Goal: Find specific page/section: Find specific page/section

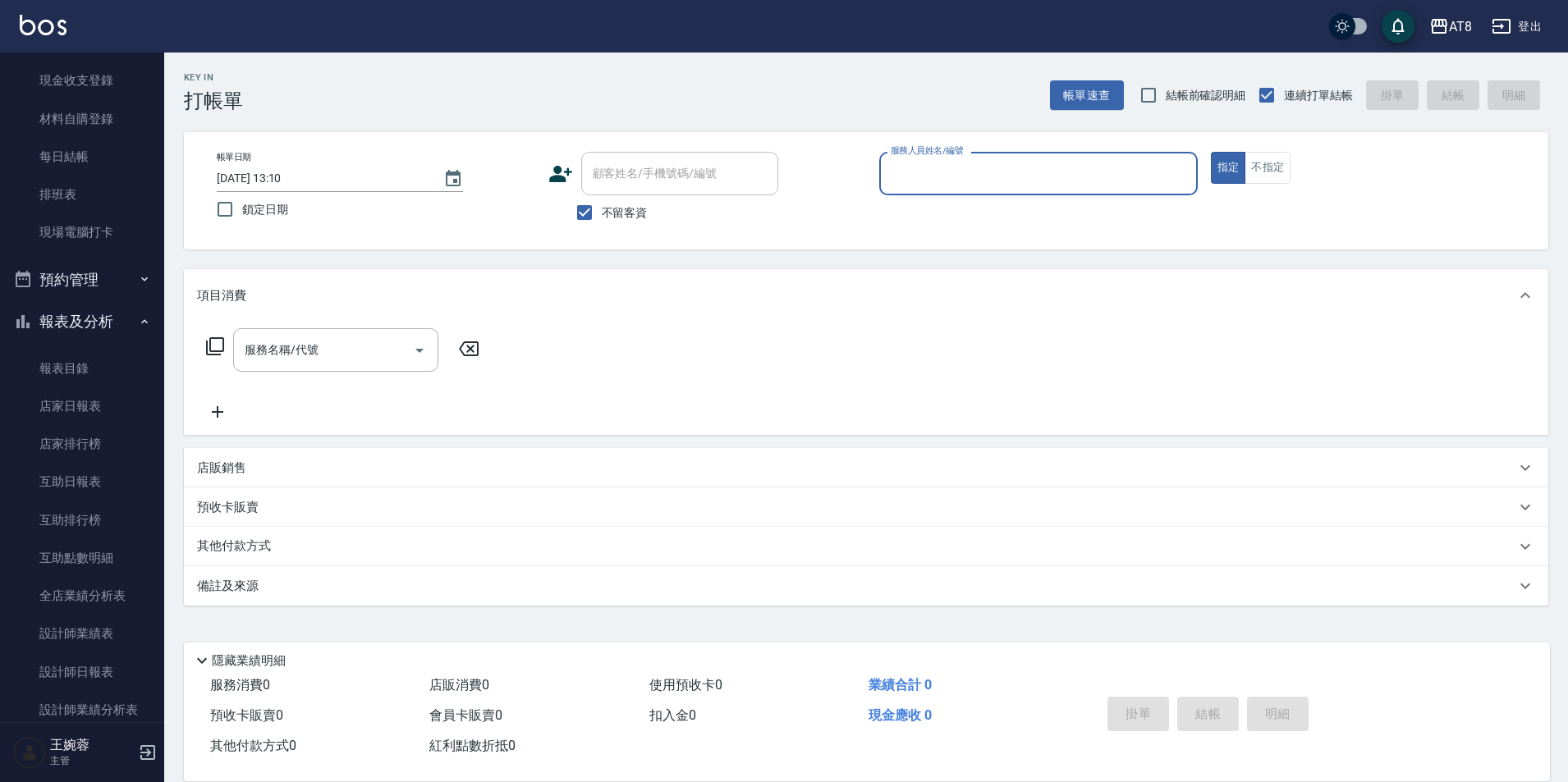
scroll to position [174, 0]
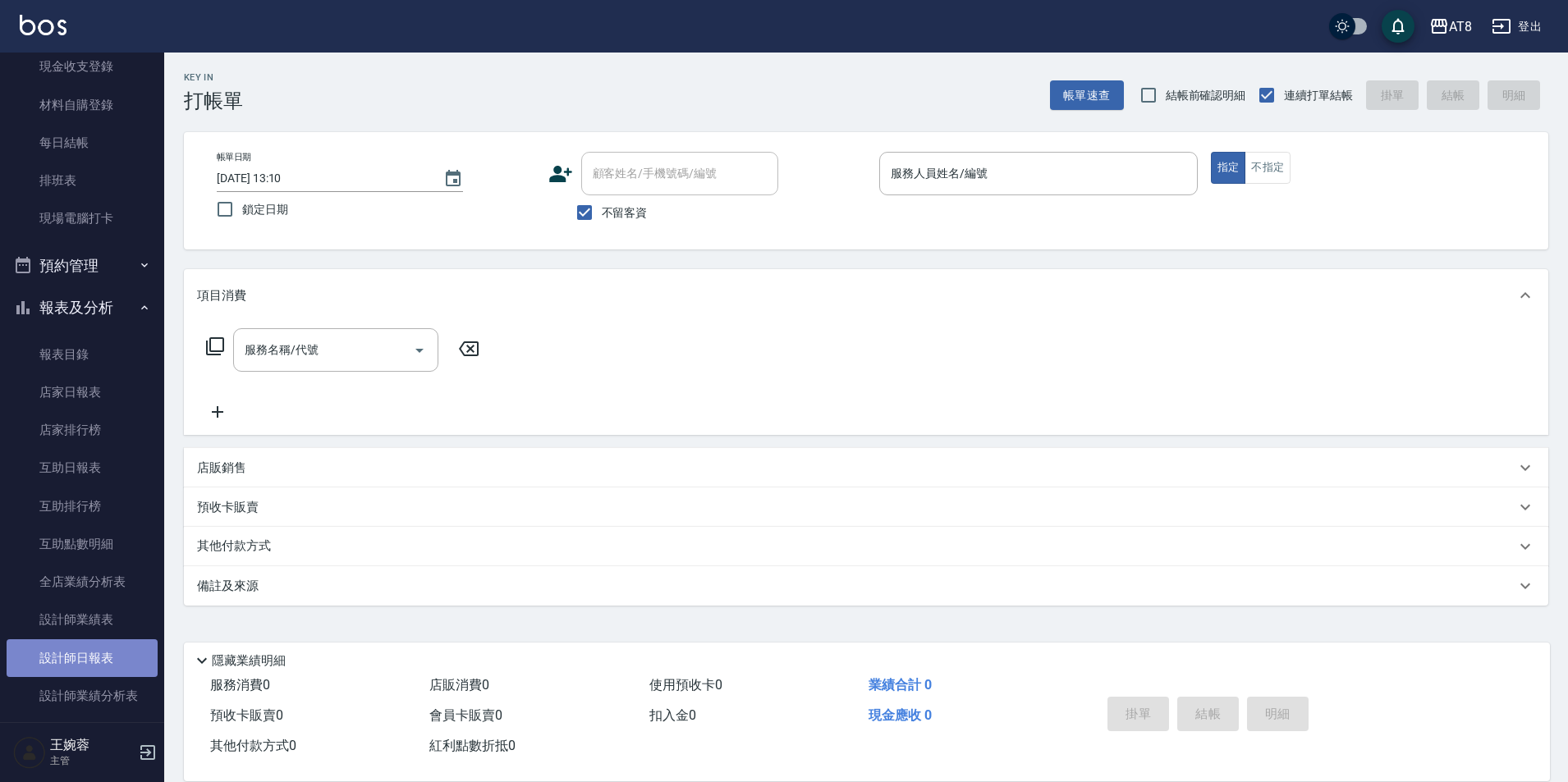
click at [97, 655] on link "設計師日報表" at bounding box center [81, 658] width 151 height 38
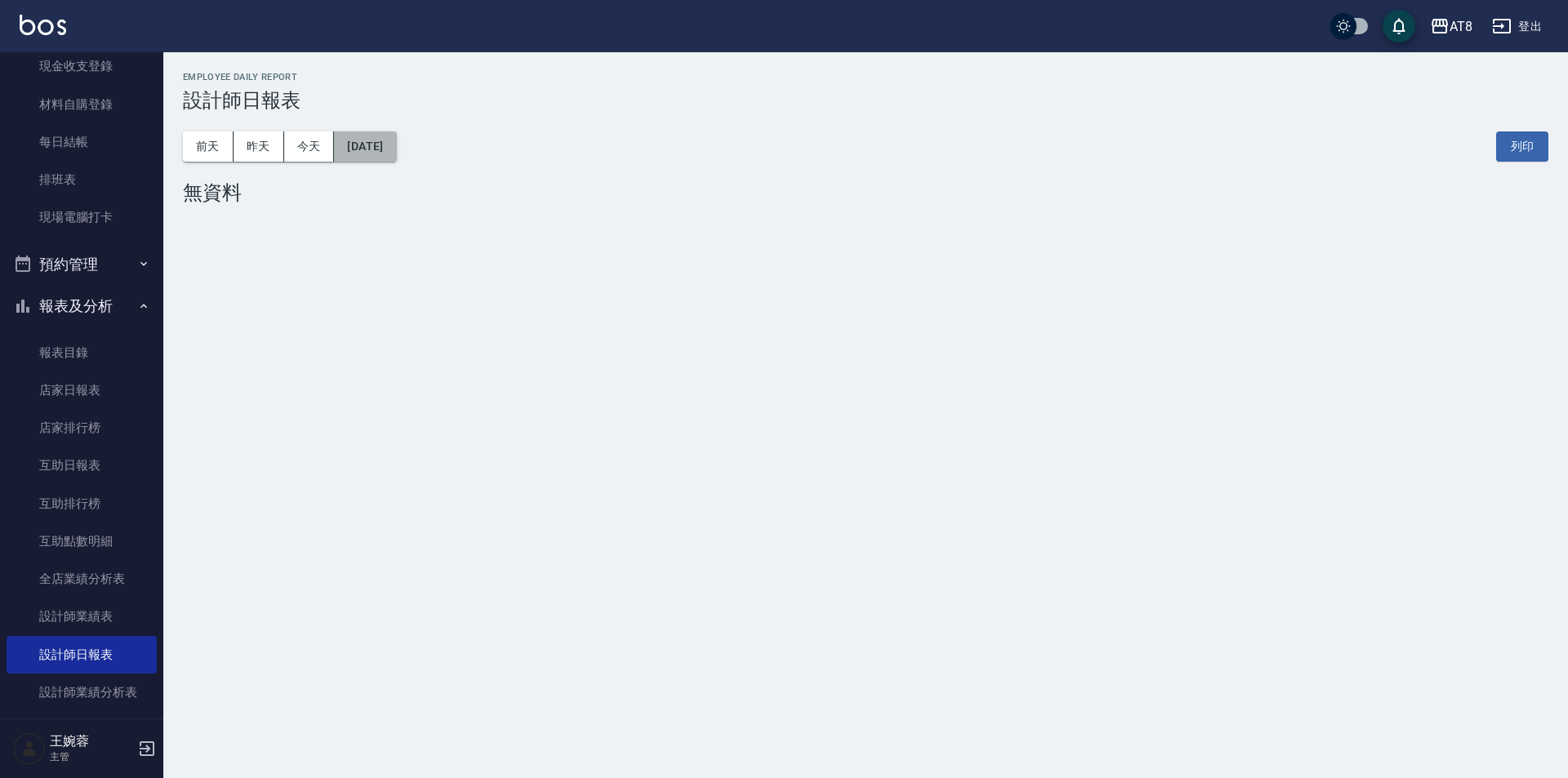
click at [396, 147] on button "[DATE]" at bounding box center [365, 146] width 62 height 31
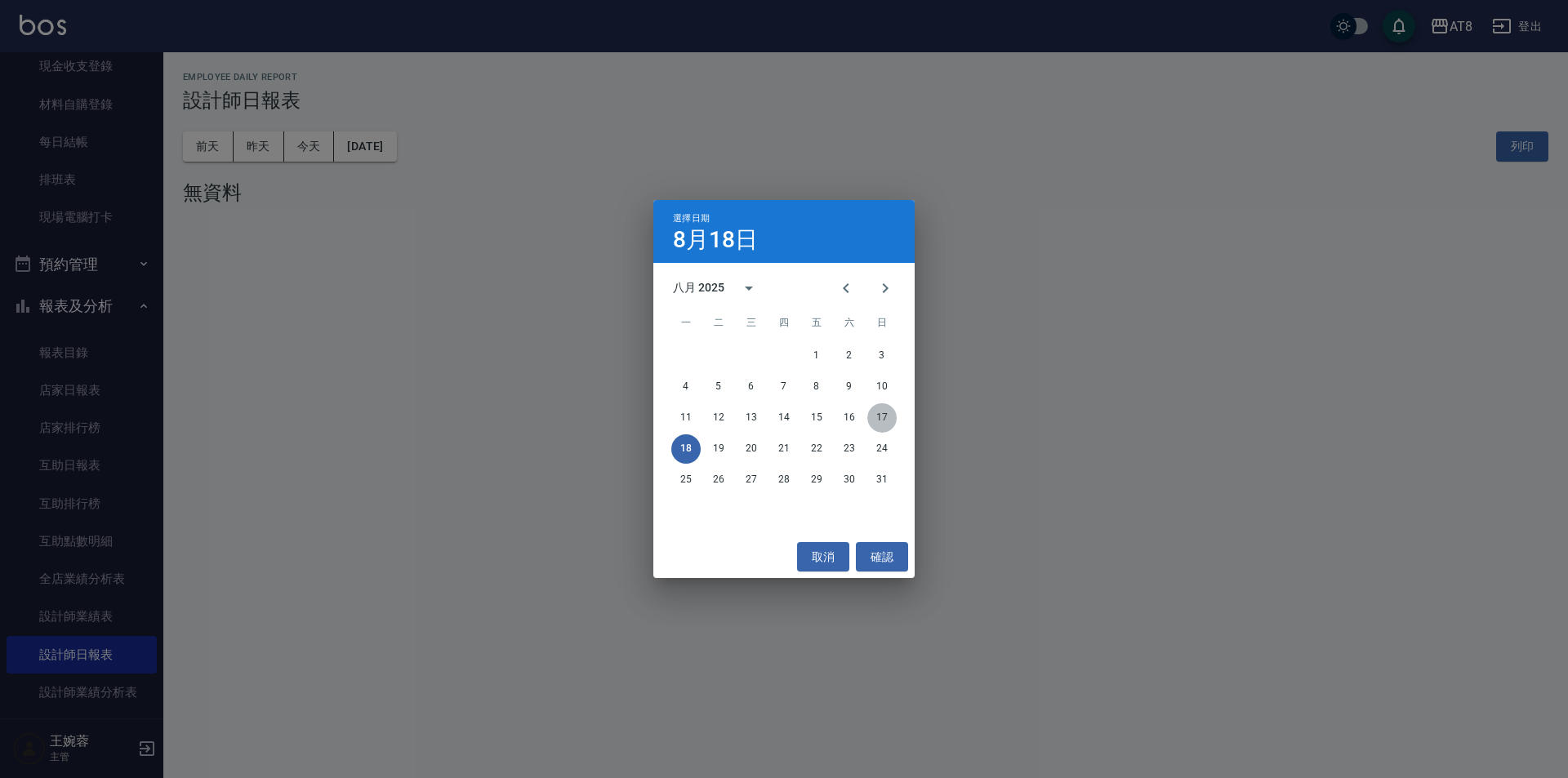
click at [882, 418] on button "17" at bounding box center [881, 418] width 30 height 30
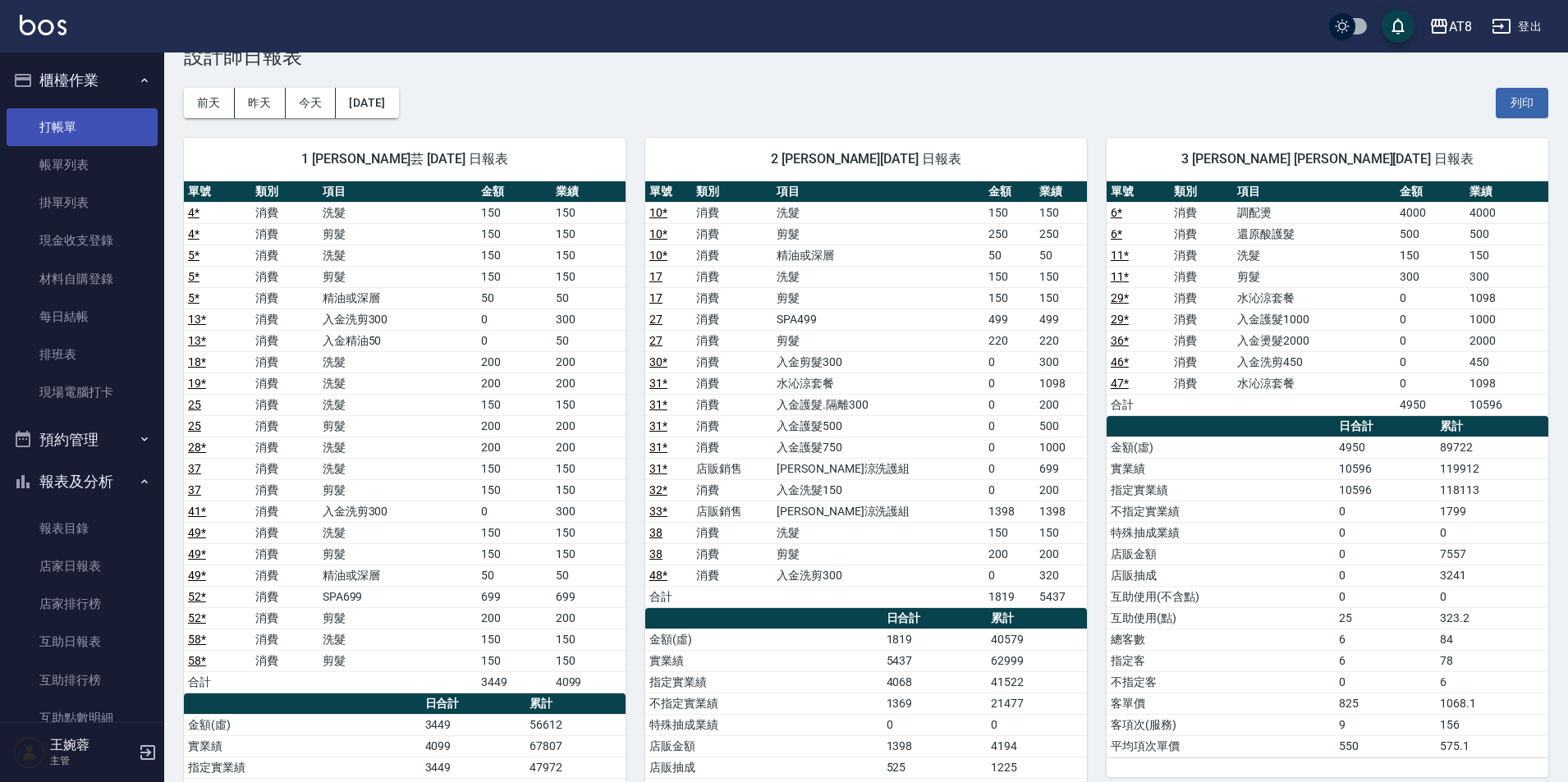
drag, startPoint x: 95, startPoint y: 125, endPoint x: 82, endPoint y: 128, distance: 13.3
click at [97, 126] on link "打帳單" at bounding box center [81, 127] width 151 height 38
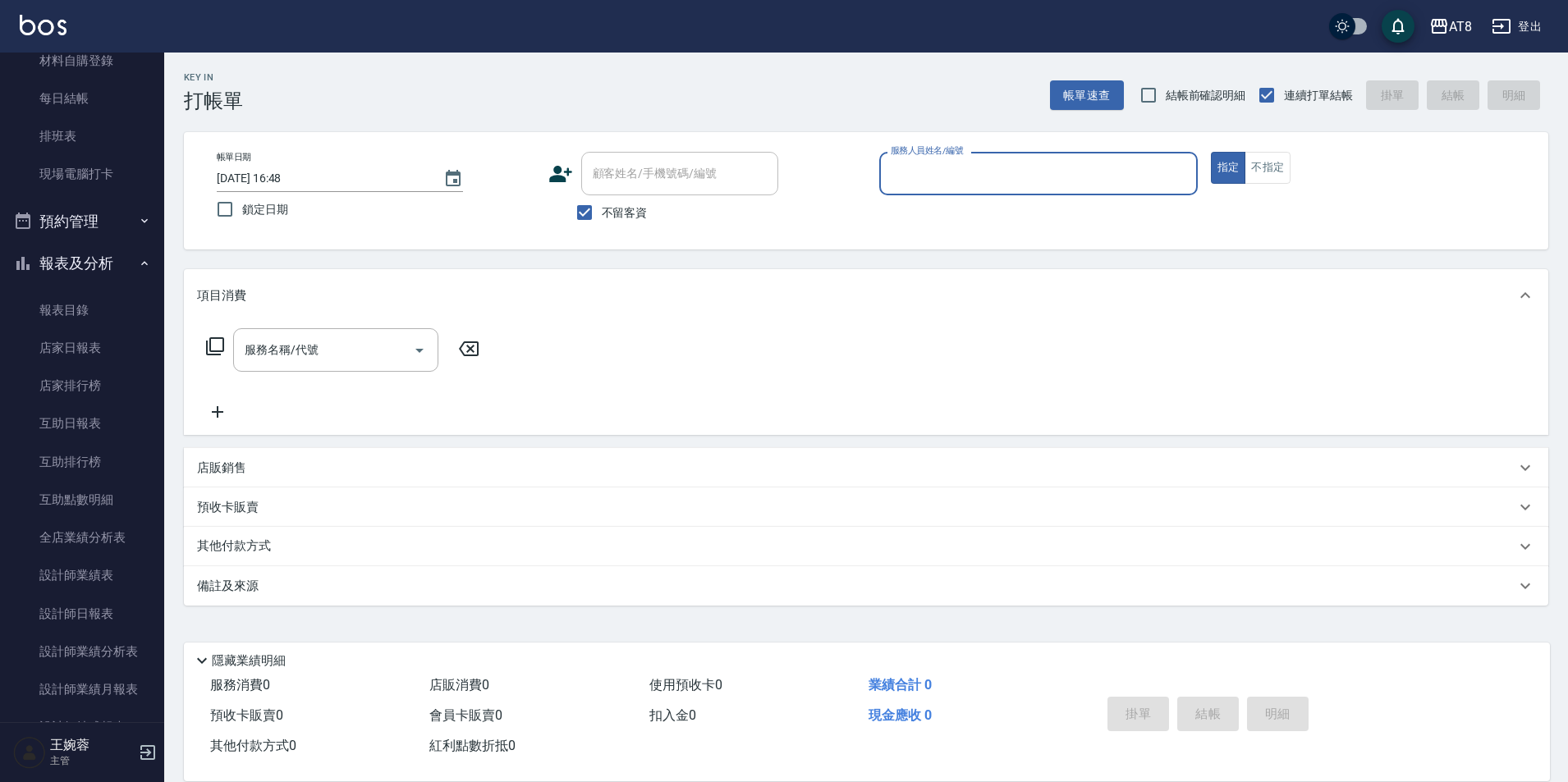
scroll to position [238, 0]
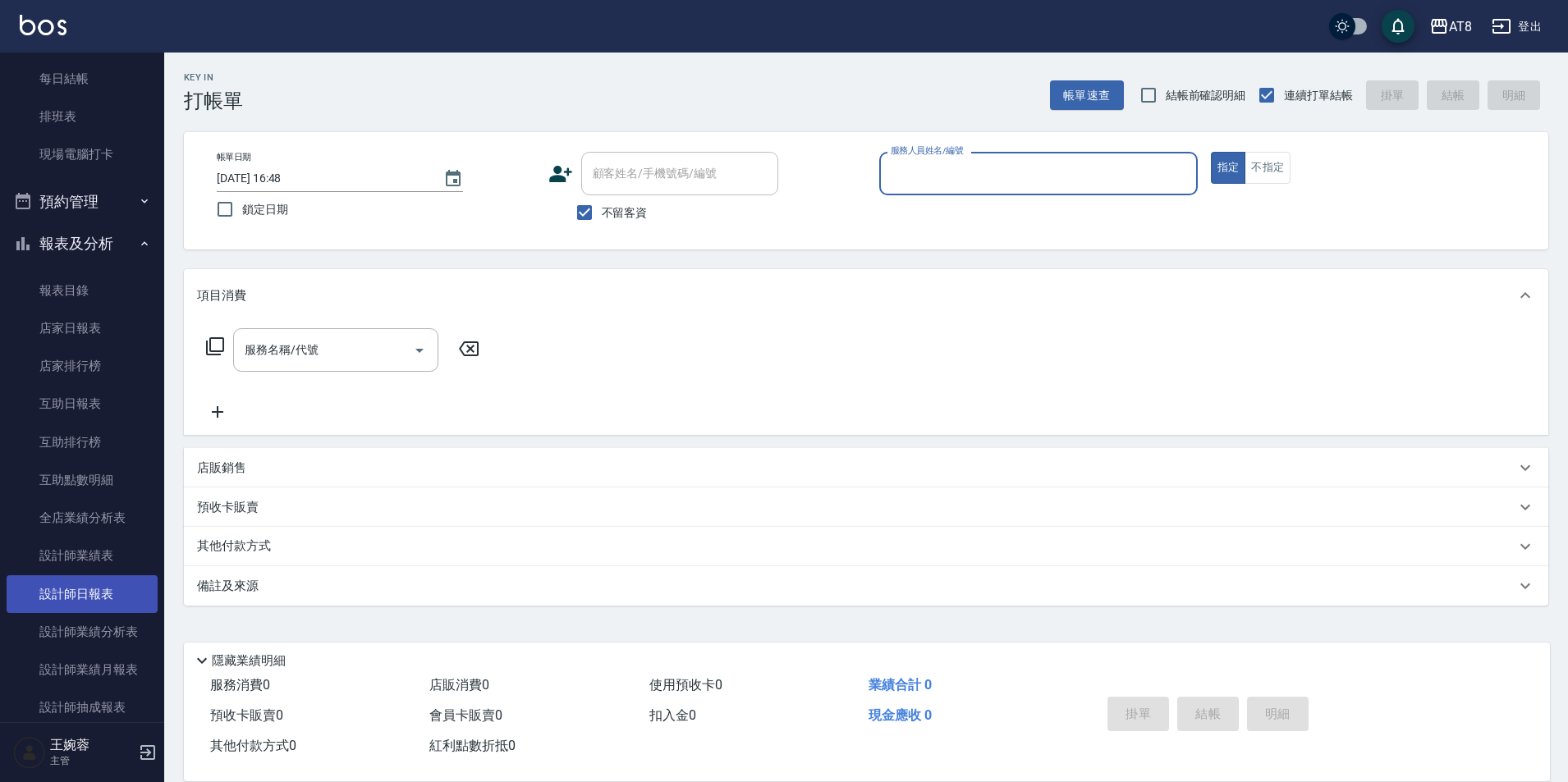
click at [102, 590] on link "設計師日報表" at bounding box center [81, 594] width 151 height 38
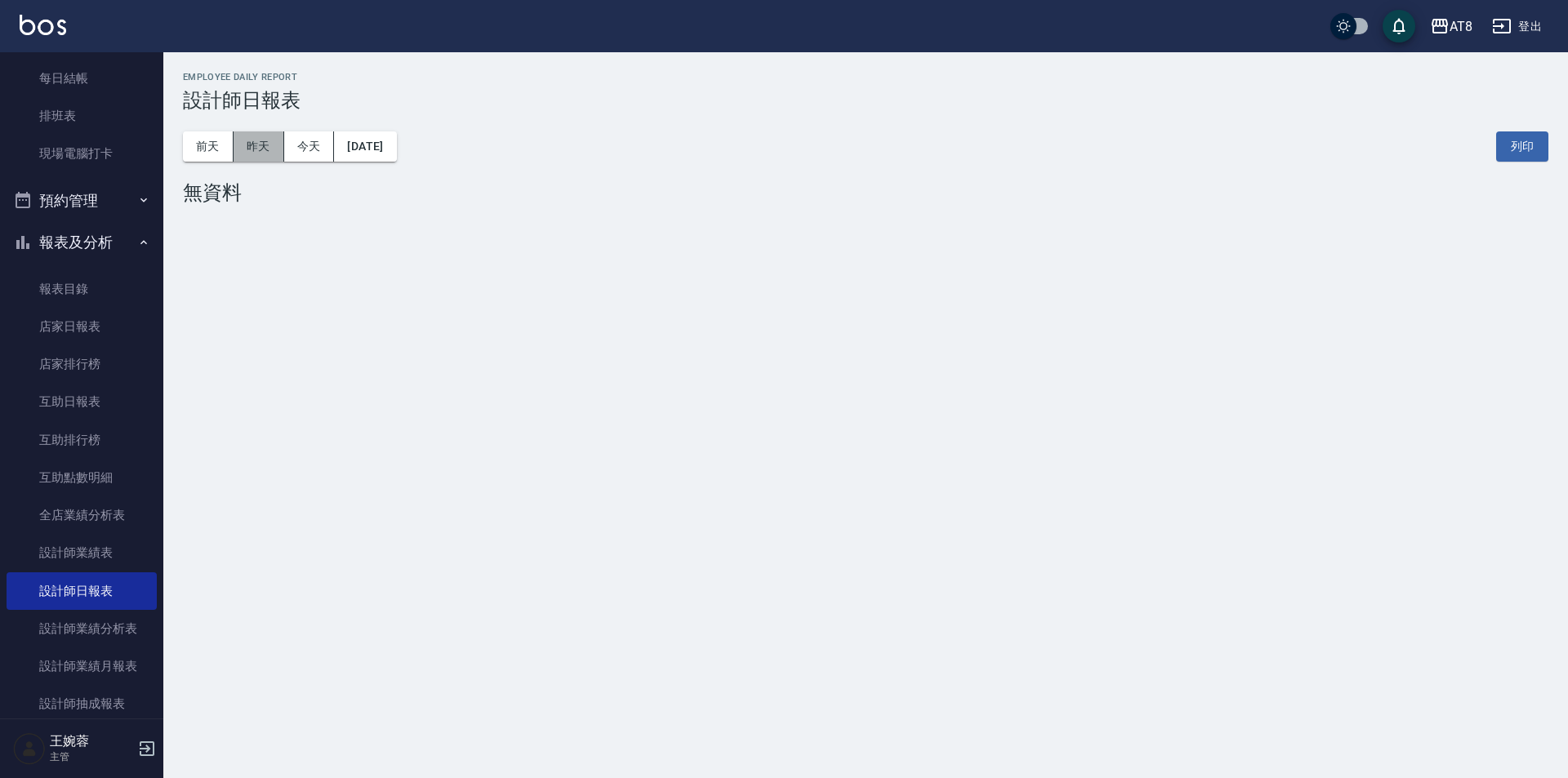
click at [263, 153] on button "昨天" at bounding box center [259, 146] width 50 height 31
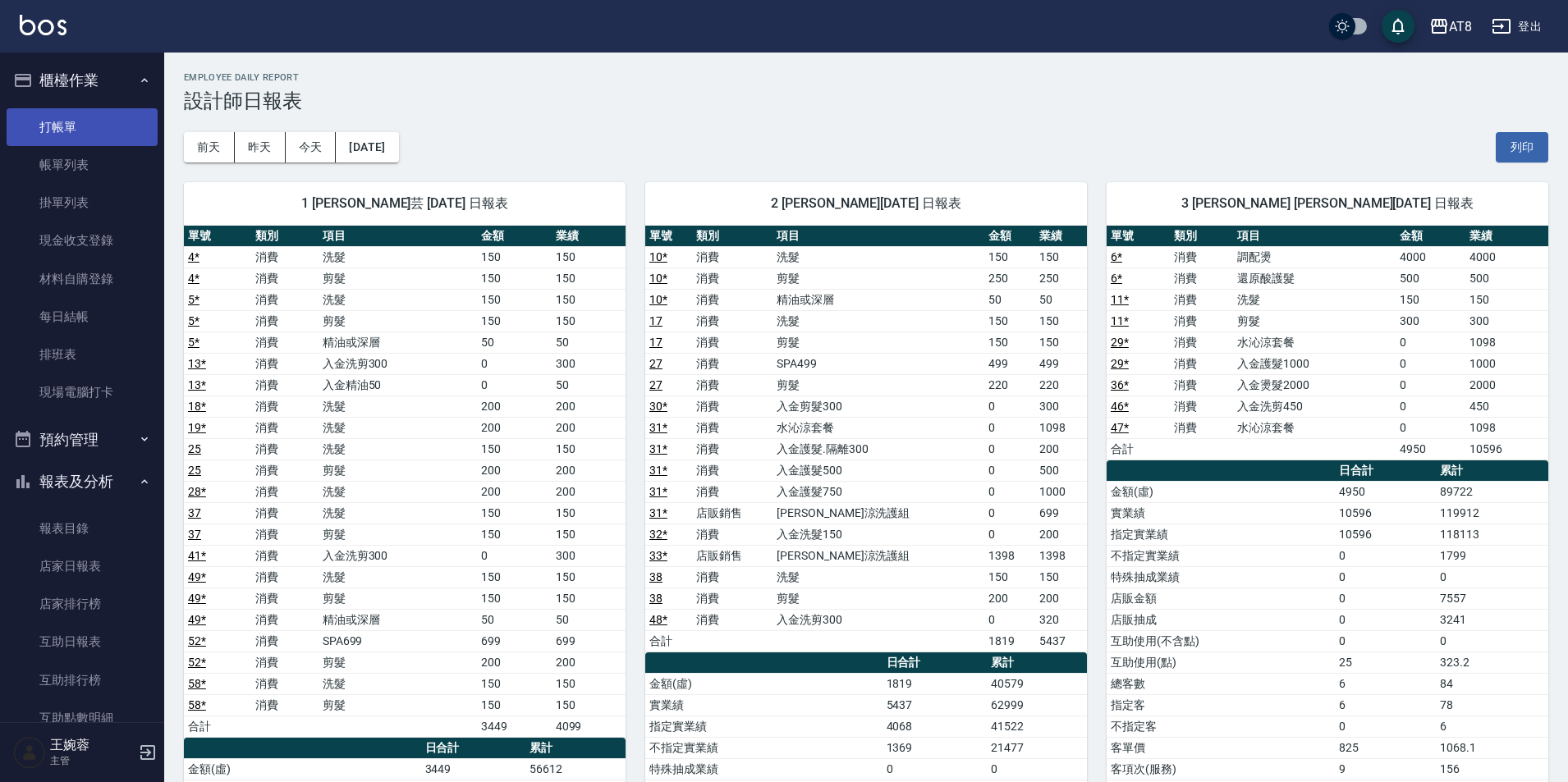
click at [71, 129] on link "打帳單" at bounding box center [81, 127] width 151 height 38
